Goal: Task Accomplishment & Management: Complete application form

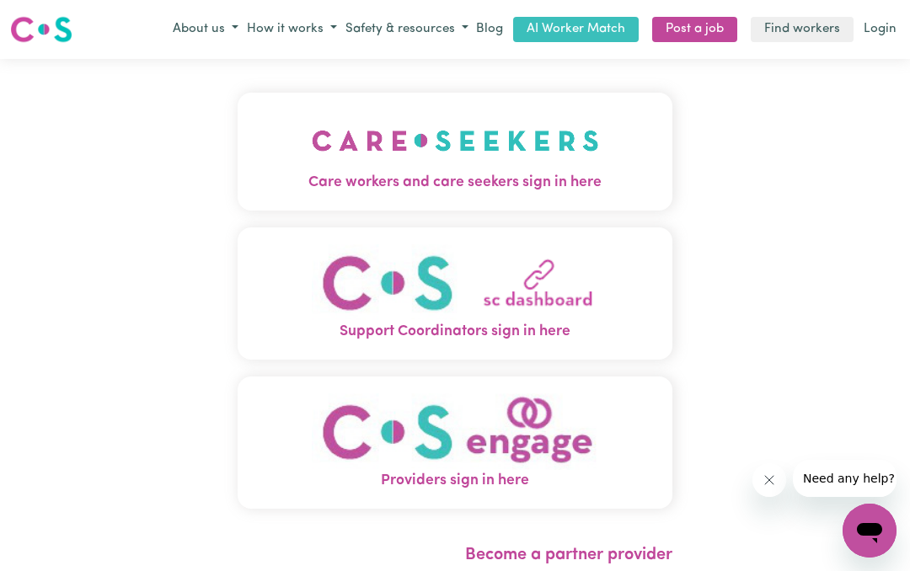
click at [542, 165] on img "Care workers and care seekers sign in here" at bounding box center [455, 141] width 287 height 62
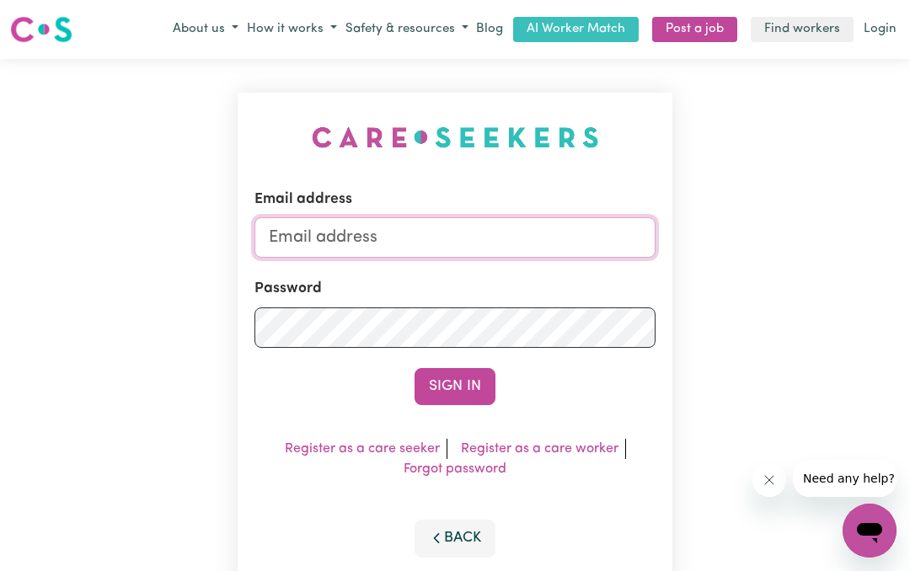
click at [441, 233] on input "Email address" at bounding box center [455, 237] width 401 height 40
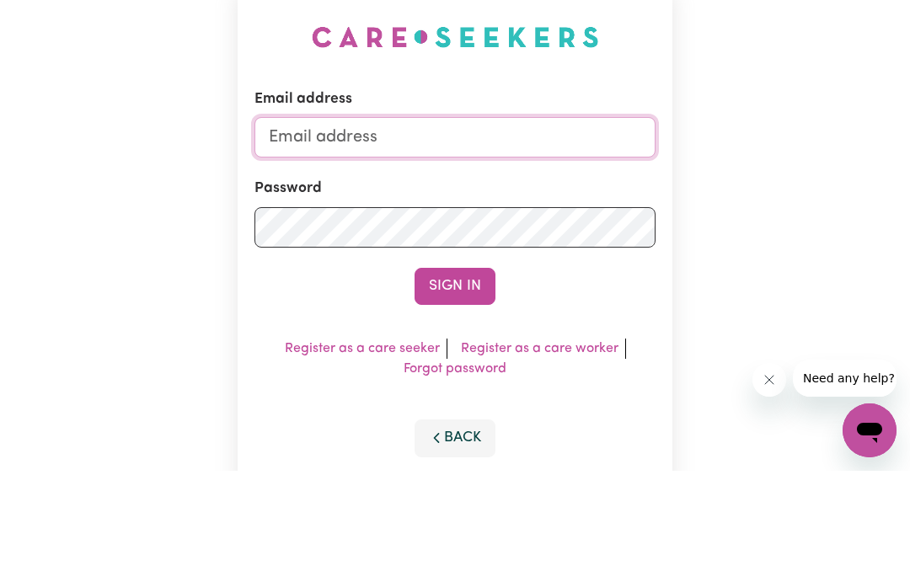
click at [394, 217] on input "Email address" at bounding box center [455, 237] width 401 height 40
paste input "mailto:[PERSON_NAME][EMAIL_ADDRESS][DOMAIN_NAME]"
click at [319, 217] on input "mailto:[PERSON_NAME][EMAIL_ADDRESS][DOMAIN_NAME]" at bounding box center [455, 237] width 401 height 40
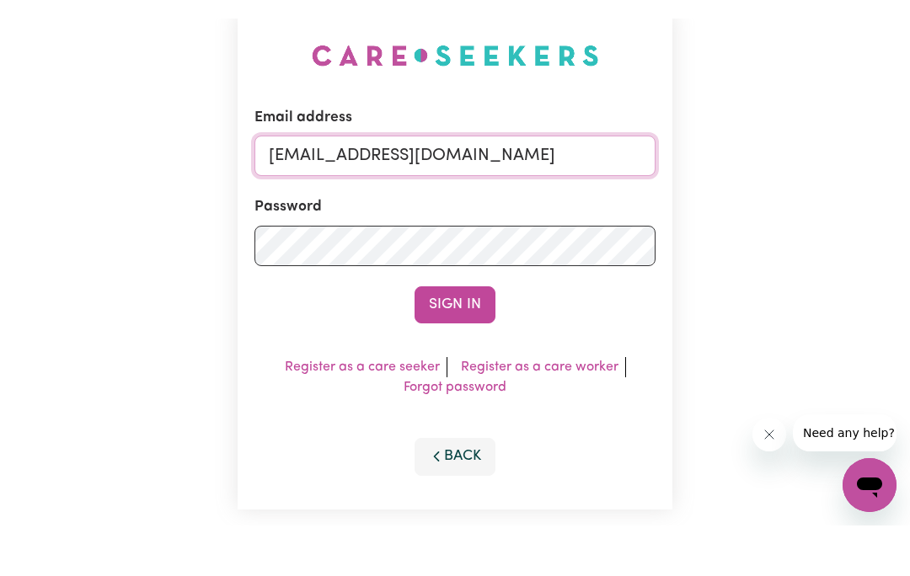
scroll to position [100, 0]
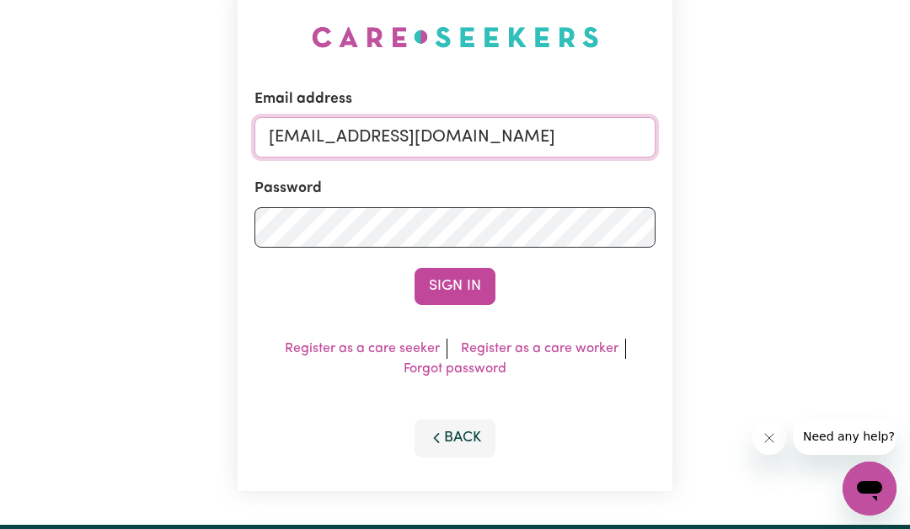
type input "[EMAIL_ADDRESS][DOMAIN_NAME]"
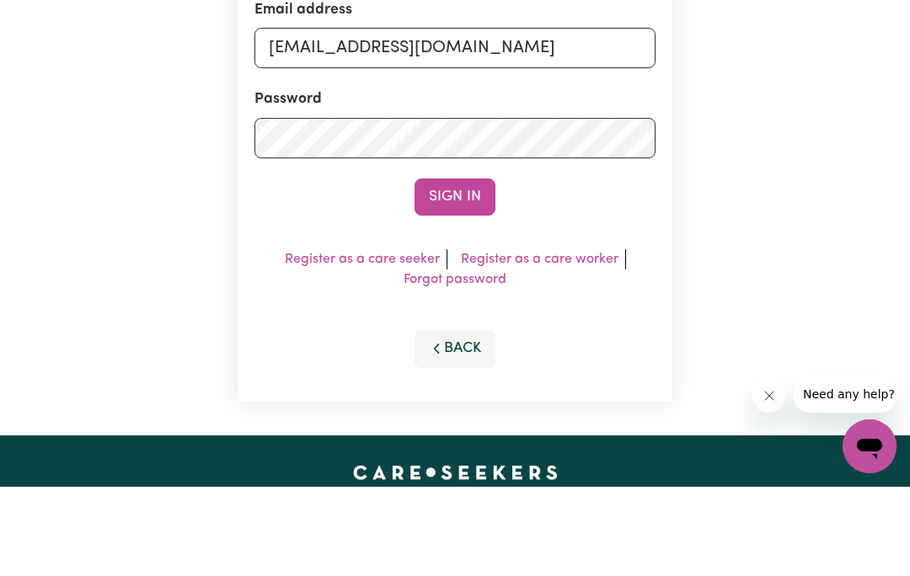
click at [451, 268] on button "Sign In" at bounding box center [455, 286] width 81 height 37
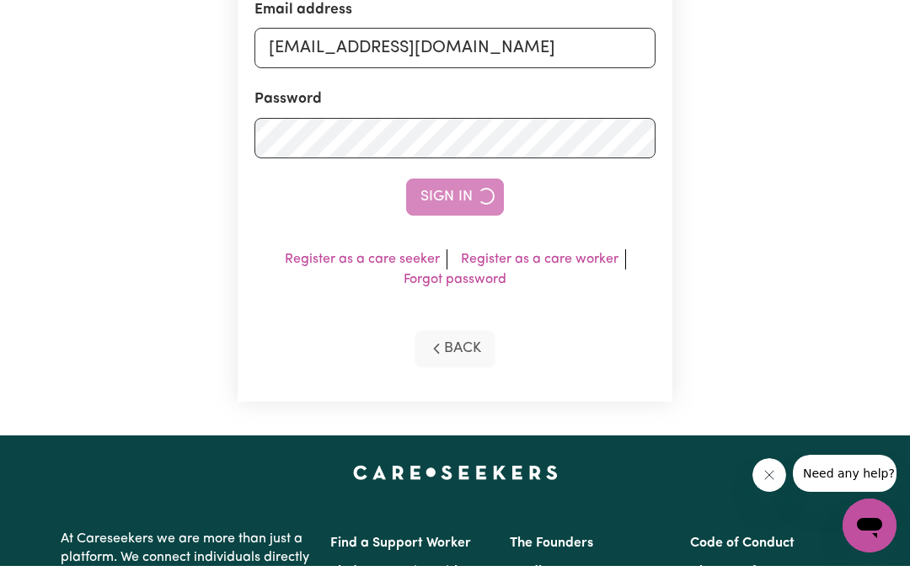
scroll to position [190, 0]
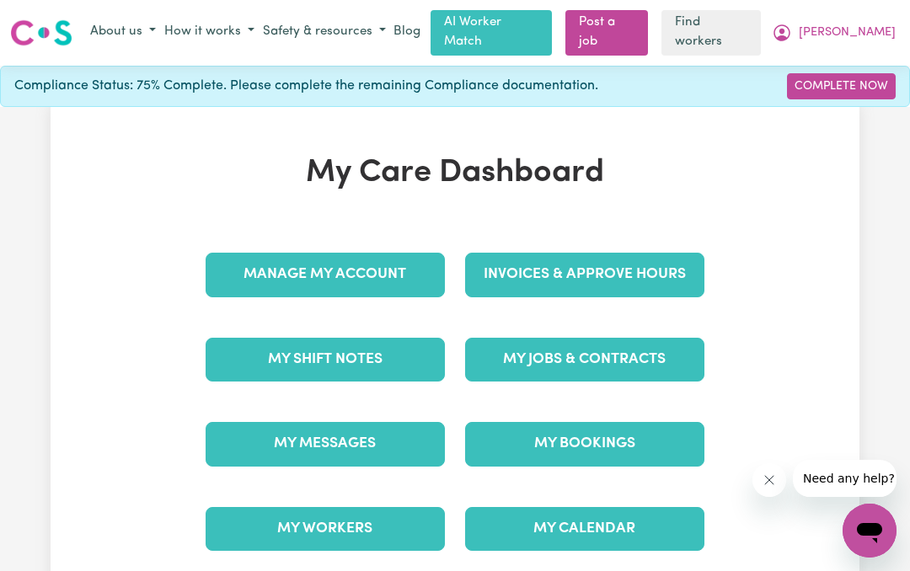
click at [379, 266] on link "Manage My Account" at bounding box center [325, 275] width 239 height 44
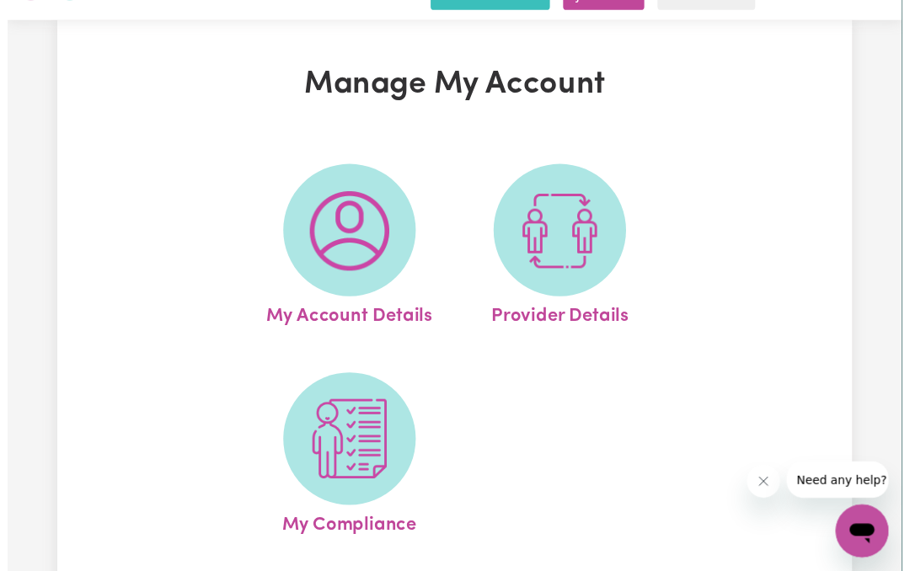
scroll to position [92, 0]
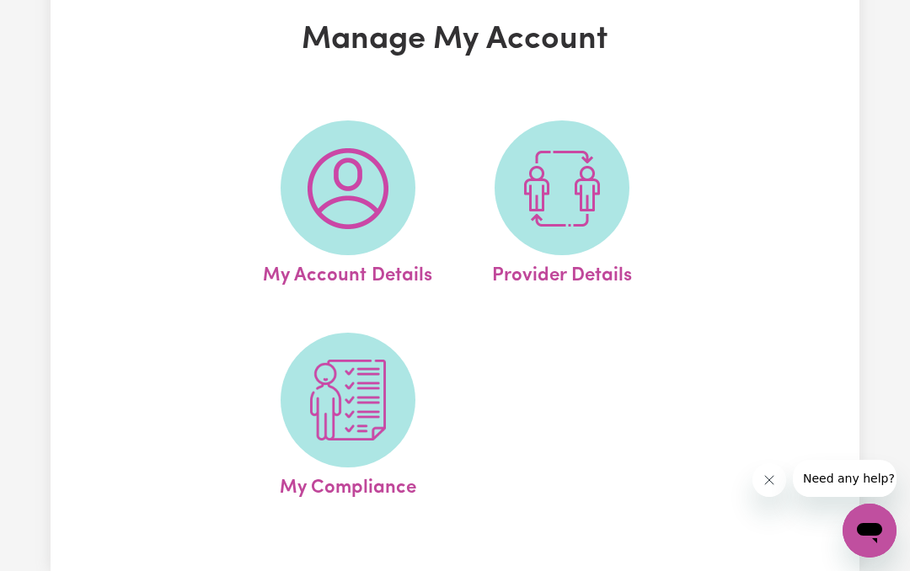
click at [368, 399] on img at bounding box center [348, 400] width 81 height 81
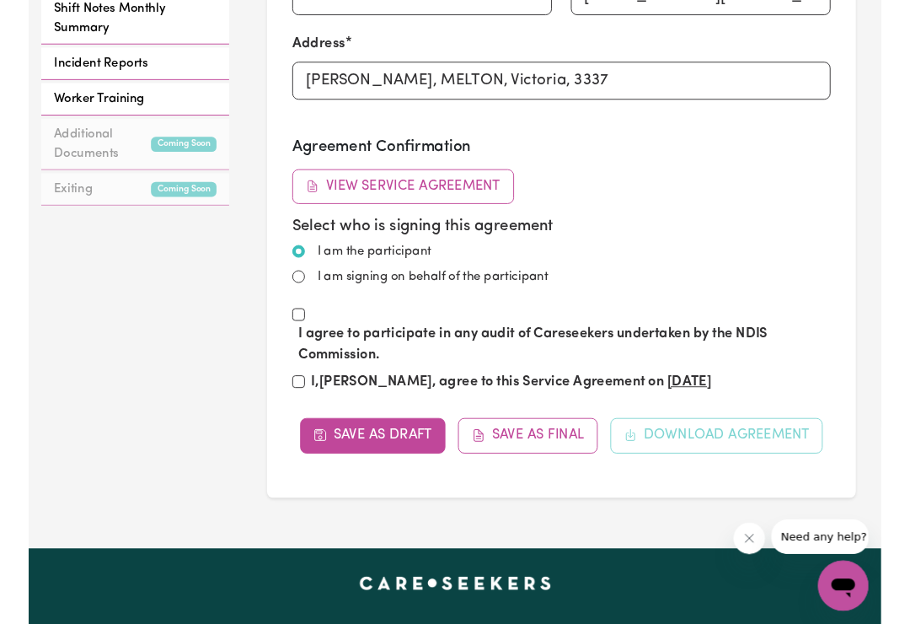
scroll to position [916, 0]
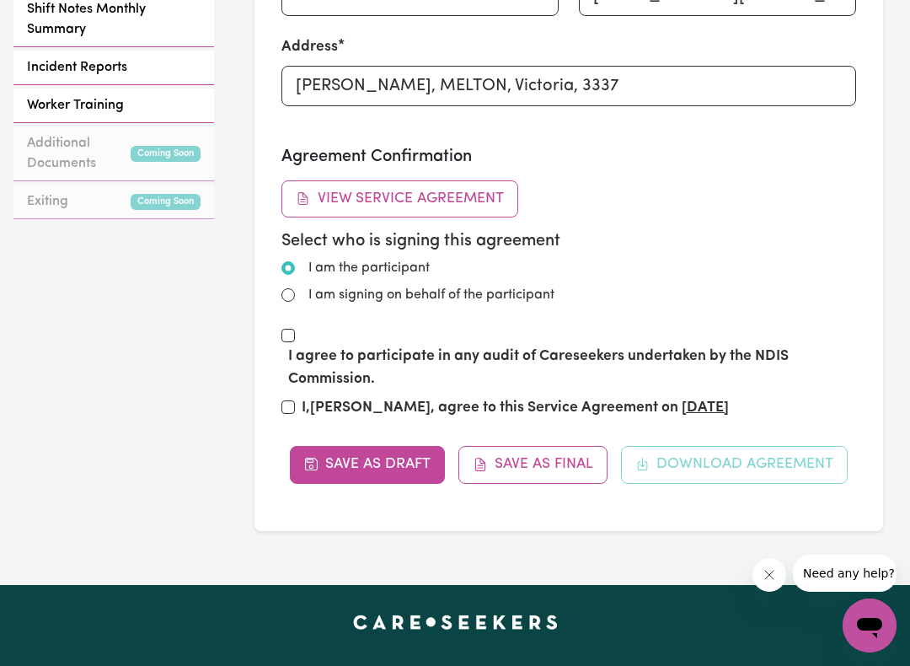
click at [286, 291] on input "I am signing on behalf of the participant" at bounding box center [287, 294] width 13 height 13
radio input "true"
radio input "false"
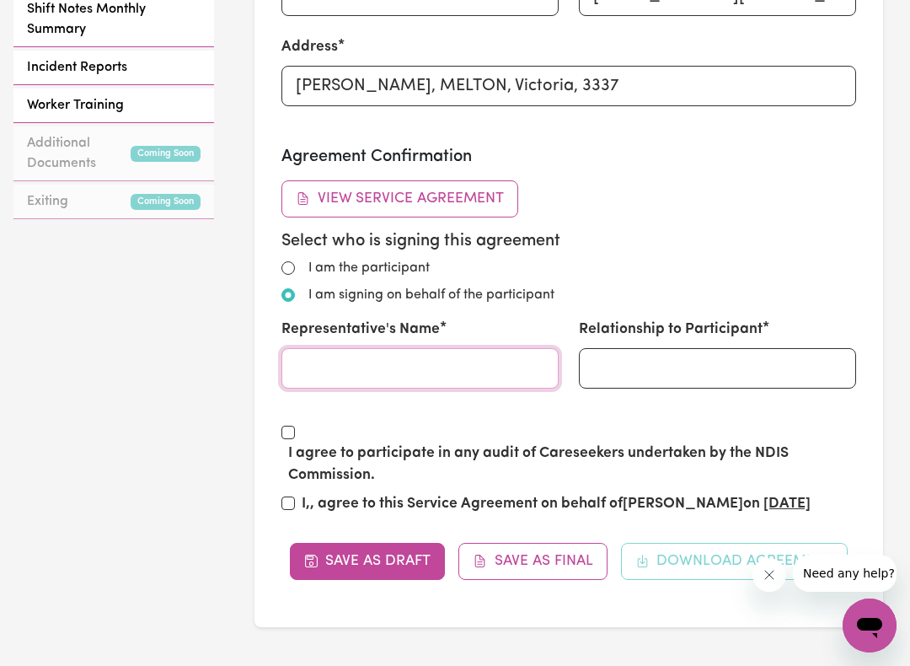
click at [360, 368] on input "Representative's Name" at bounding box center [419, 368] width 277 height 40
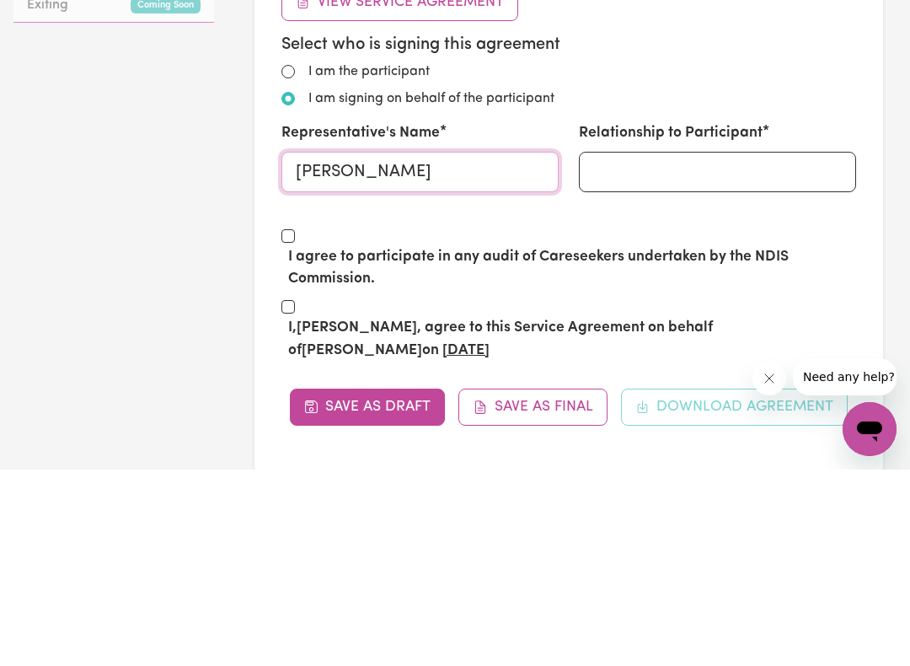
type input "[PERSON_NAME]"
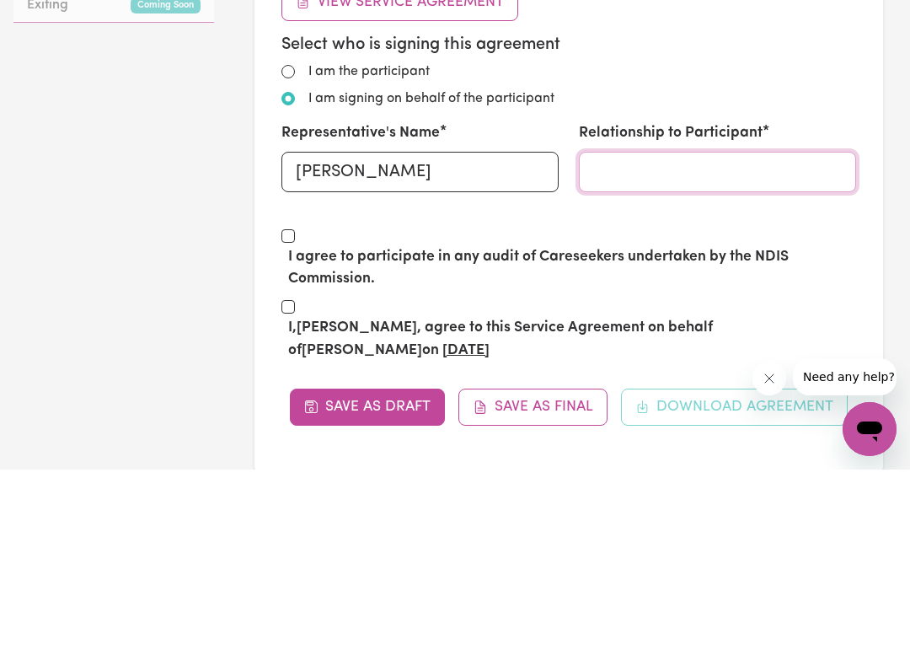
click at [737, 348] on input "Relationship to Participant" at bounding box center [717, 368] width 277 height 40
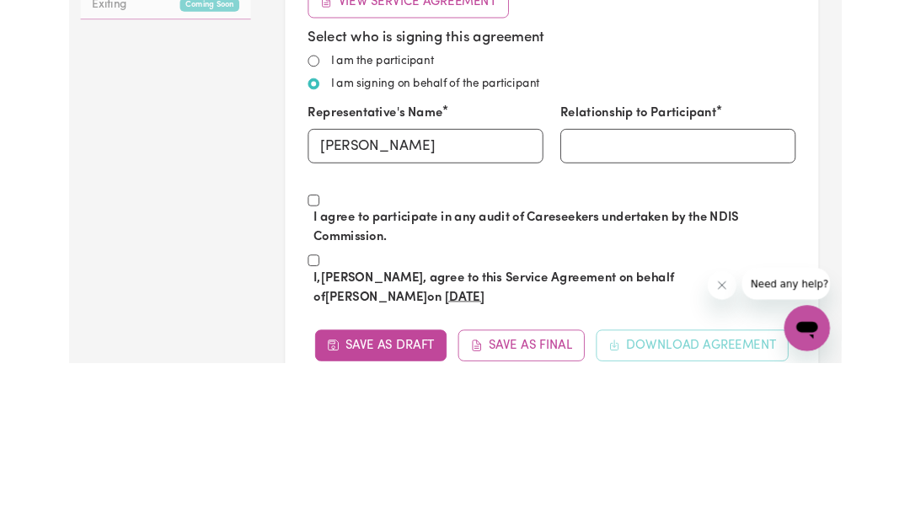
scroll to position [1112, 0]
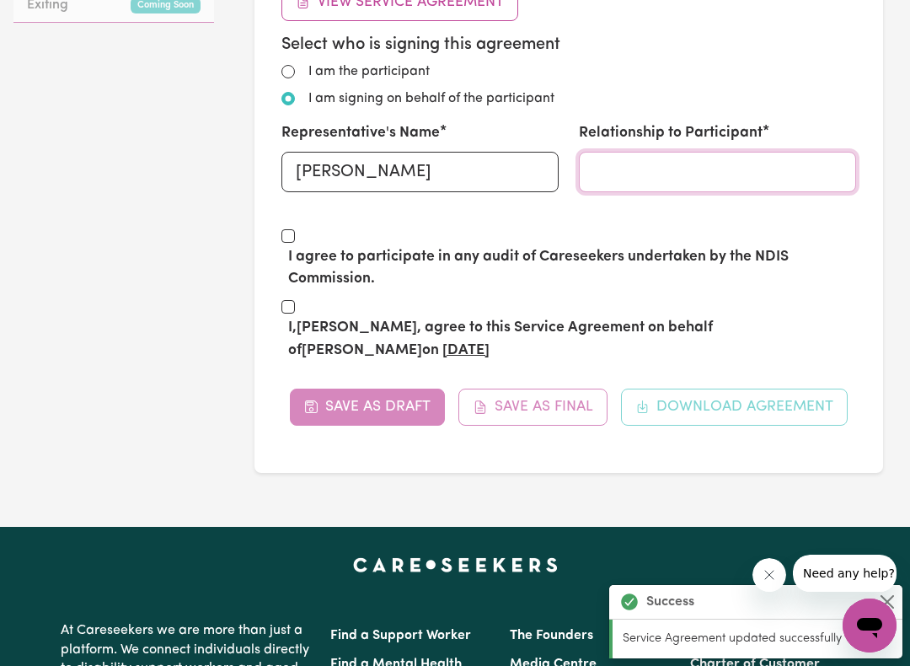
click at [292, 300] on input "I, [PERSON_NAME] , agree to this Service Agreement on behalf of [PERSON_NAME] o…" at bounding box center [287, 306] width 13 height 13
checkbox input "false"
click at [292, 229] on input "I agree to participate in any audit of Careseekers undertaken by the NDIS Commi…" at bounding box center [287, 235] width 13 height 13
checkbox input "true"
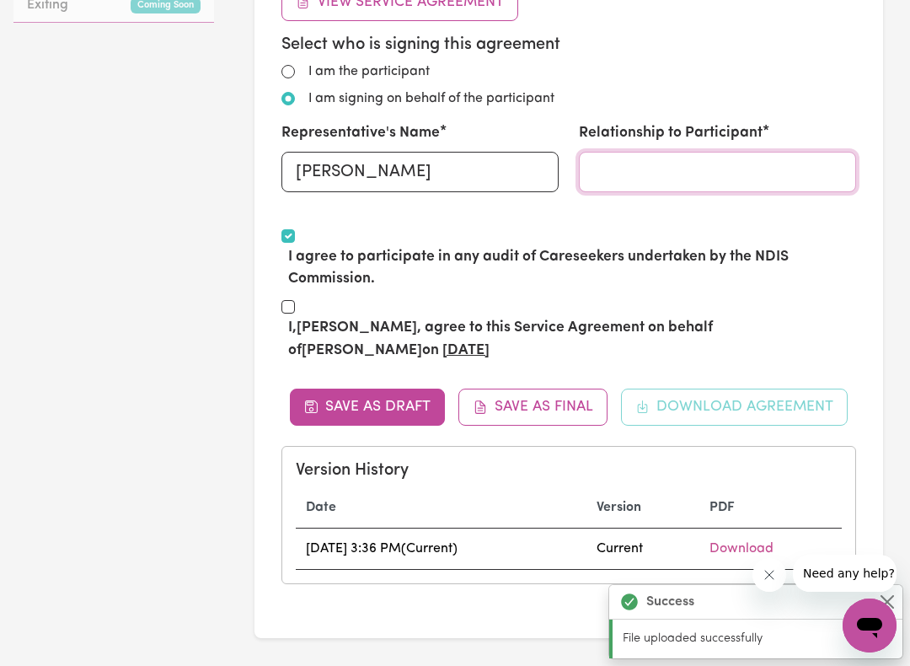
click at [668, 163] on input "Relationship to Participant" at bounding box center [717, 172] width 277 height 40
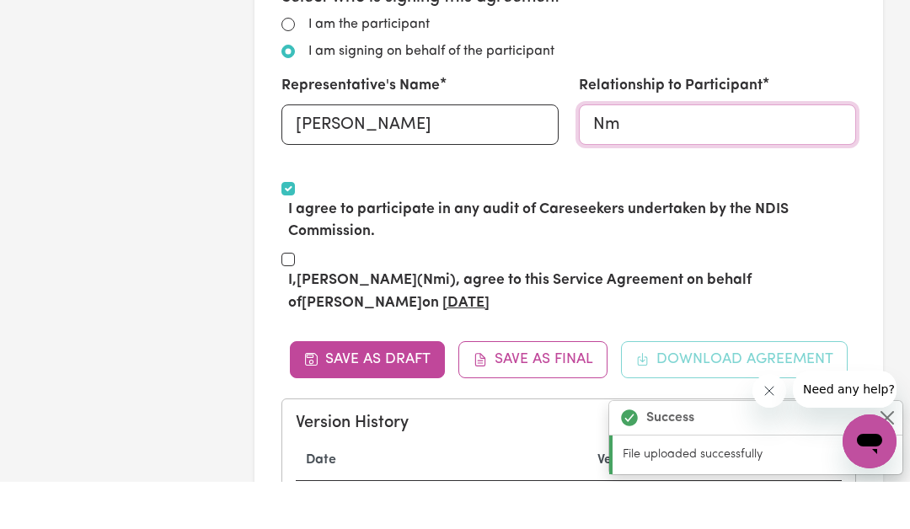
type input "N"
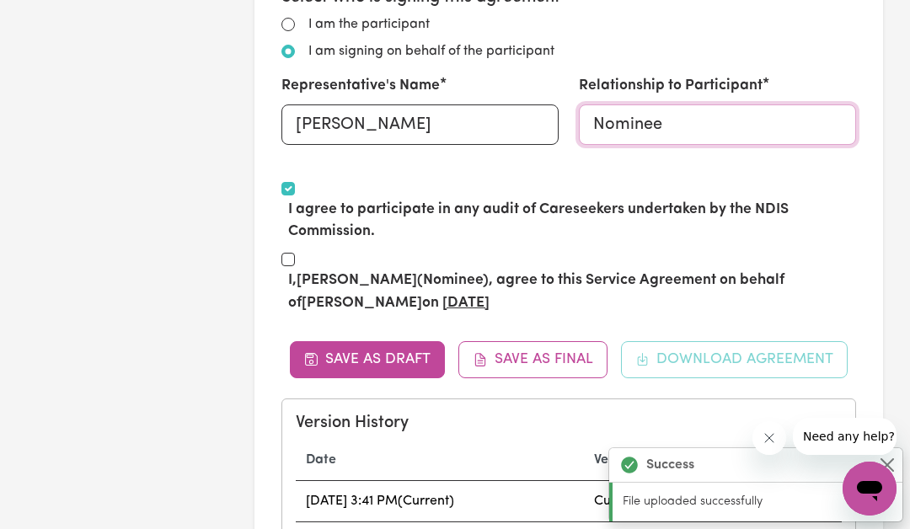
type input "Nominee"
click at [305, 270] on label "I, [PERSON_NAME] (Nominee) , agree to this Service Agreement on behalf of [PERS…" at bounding box center [572, 292] width 568 height 45
click at [295, 259] on input "I, [PERSON_NAME] (Nominee) , agree to this Service Agreement on behalf of [PERS…" at bounding box center [287, 259] width 13 height 13
checkbox input "true"
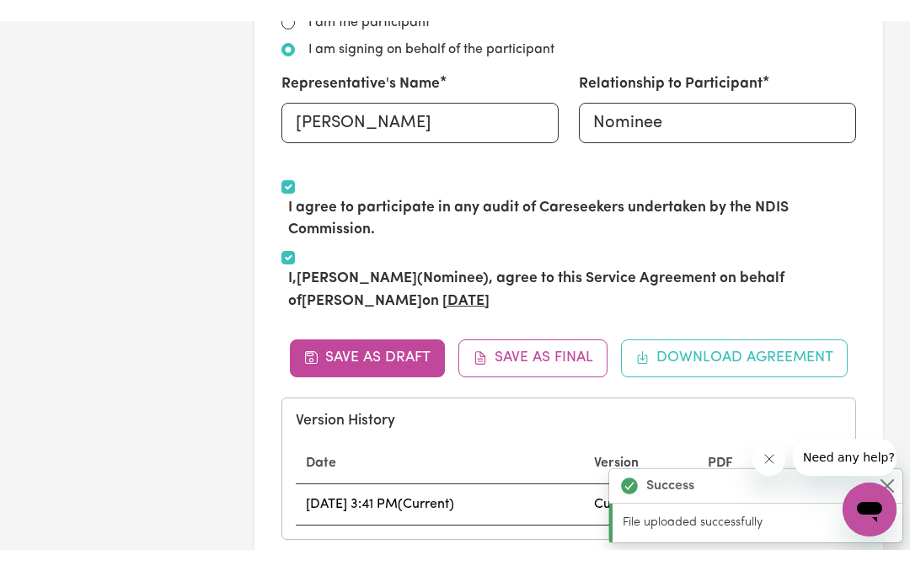
scroll to position [0, 0]
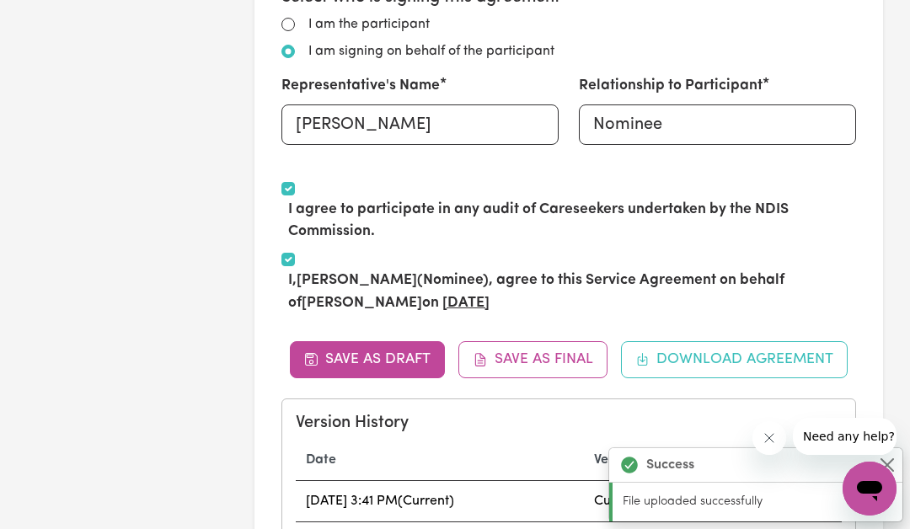
click at [554, 348] on button "Save as Final" at bounding box center [532, 359] width 149 height 37
click at [768, 345] on button "Download Agreement" at bounding box center [735, 359] width 228 height 37
